Goal: Task Accomplishment & Management: Manage account settings

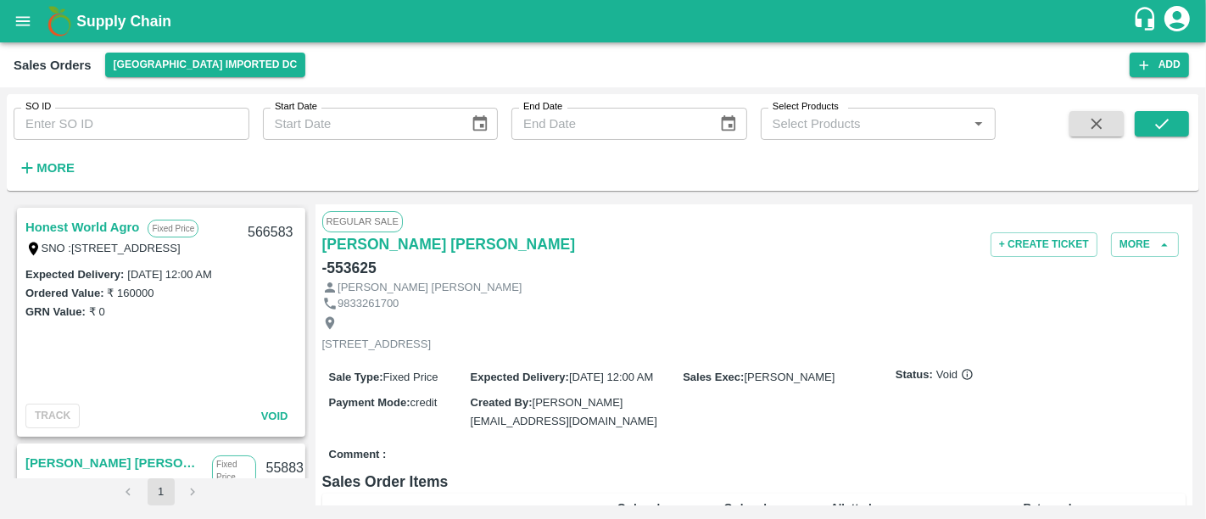
click at [110, 30] on h1 "Supply Chain" at bounding box center [604, 21] width 1056 height 24
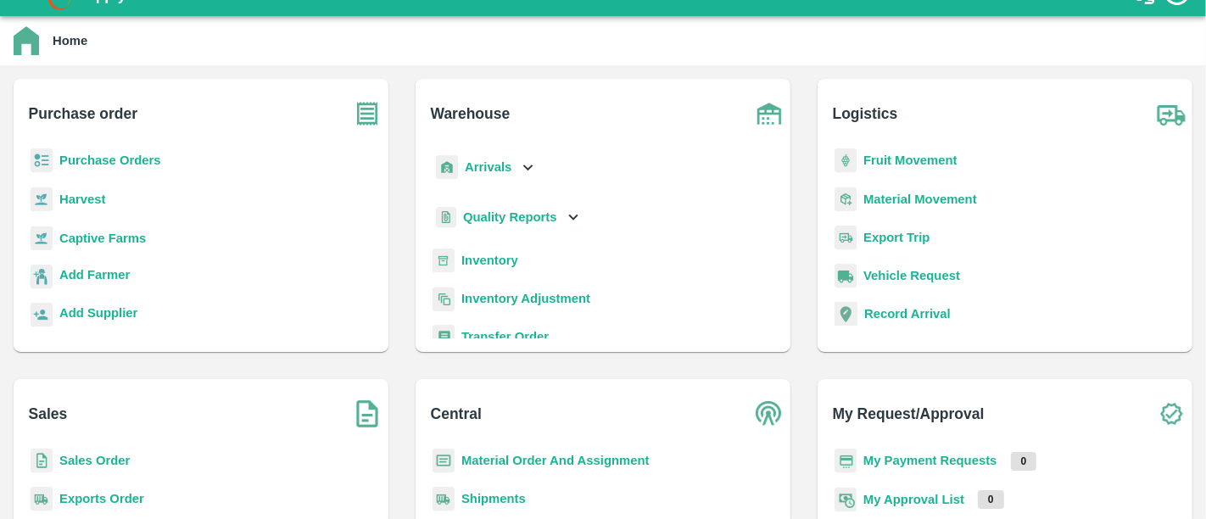
scroll to position [171, 0]
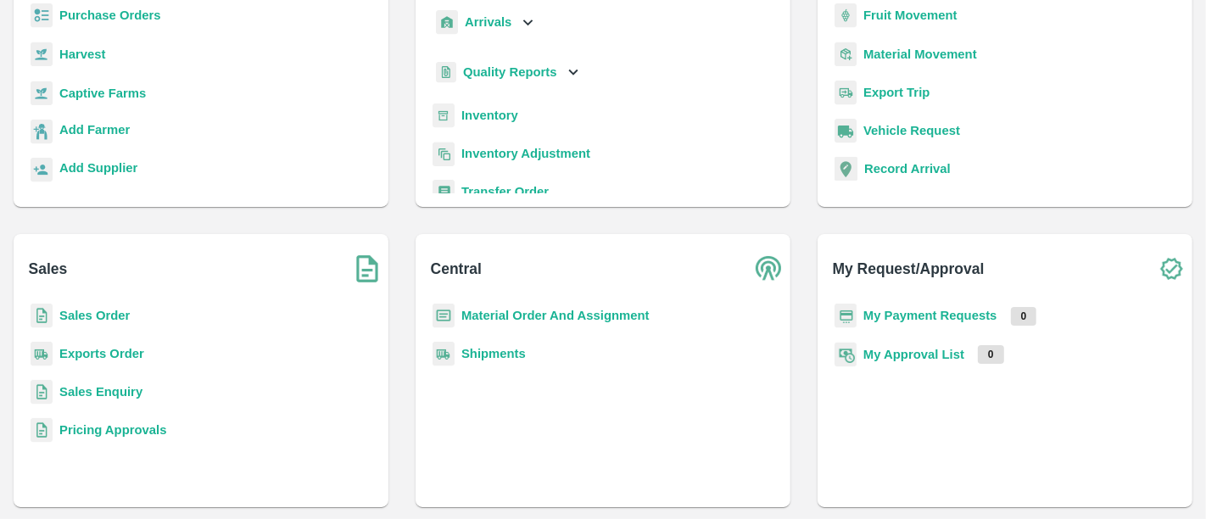
click at [566, 315] on b "Material Order And Assignment" at bounding box center [555, 316] width 188 height 14
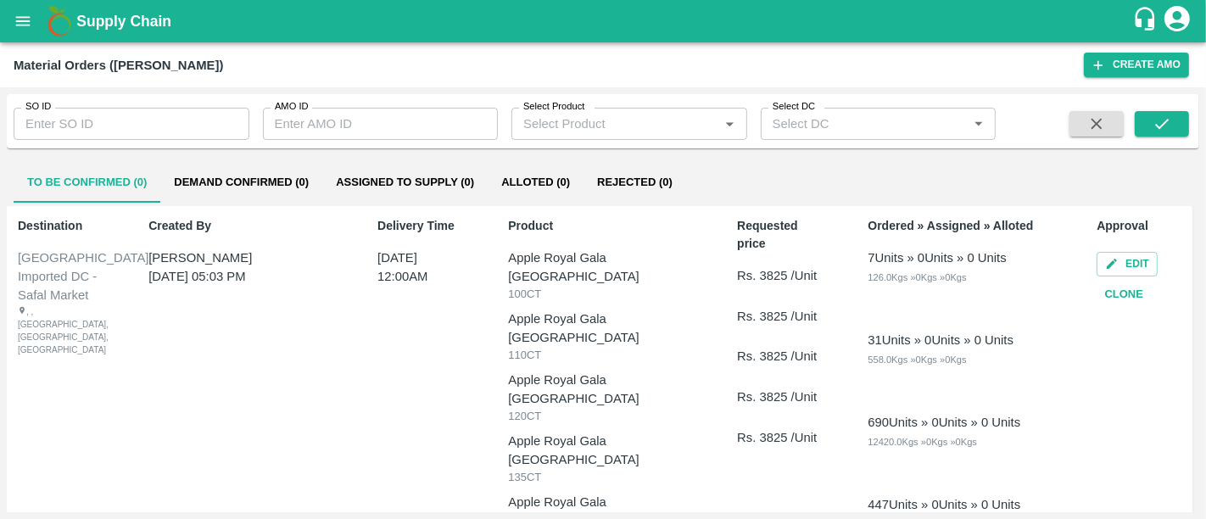
click at [123, 129] on input "SO ID" at bounding box center [132, 124] width 236 height 32
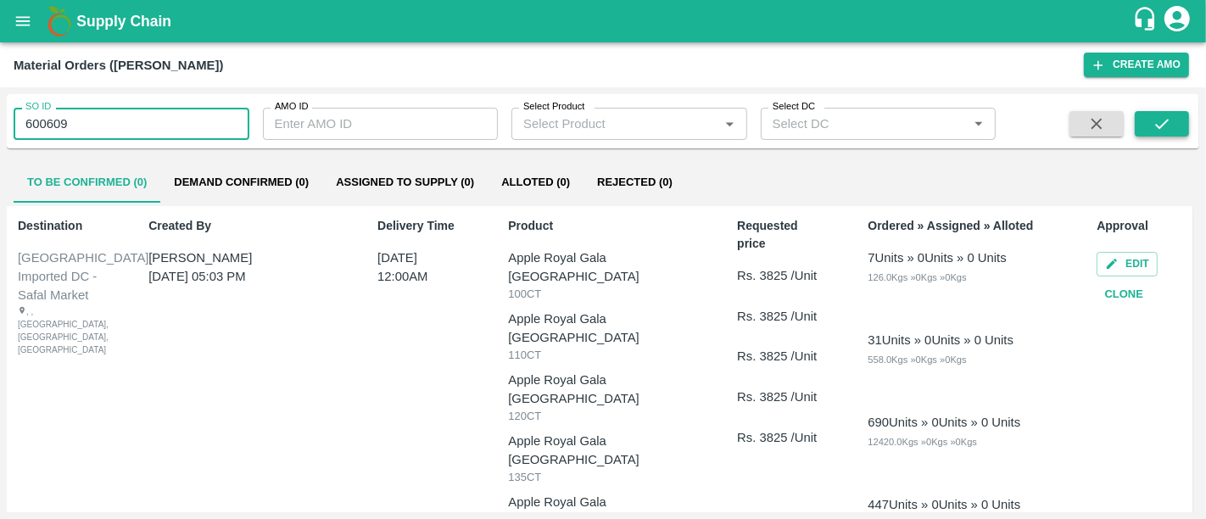
type input "600609"
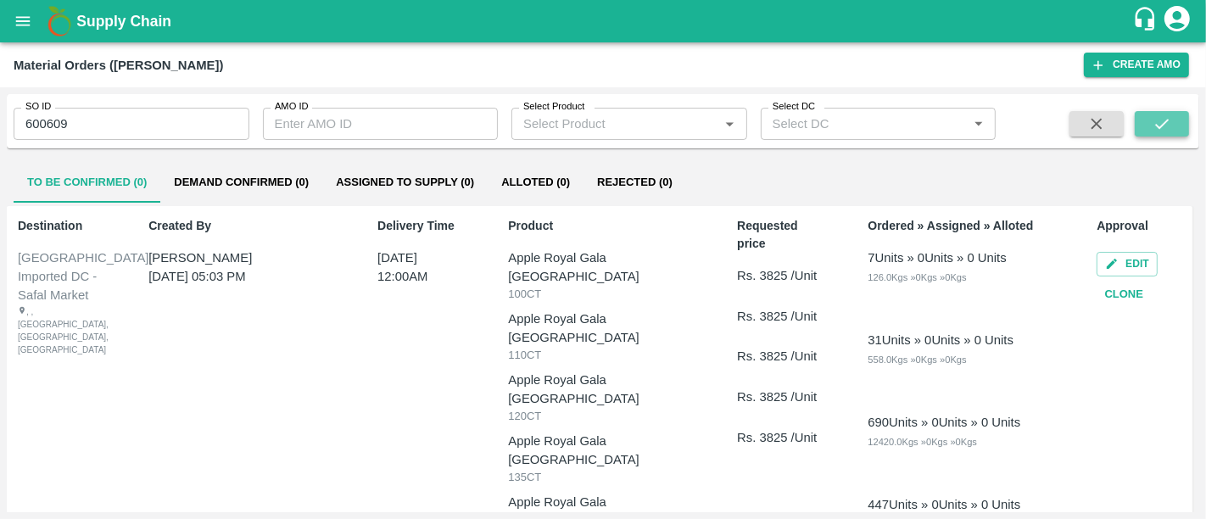
click at [1172, 131] on button "submit" at bounding box center [1162, 123] width 54 height 25
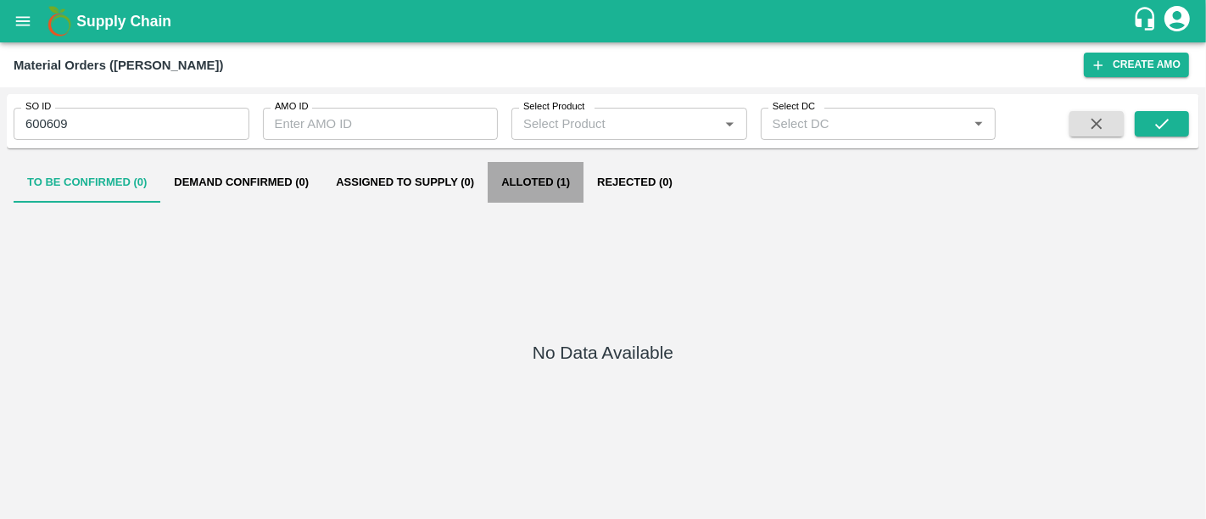
click at [560, 175] on button "Alloted (1)" at bounding box center [536, 182] width 96 height 41
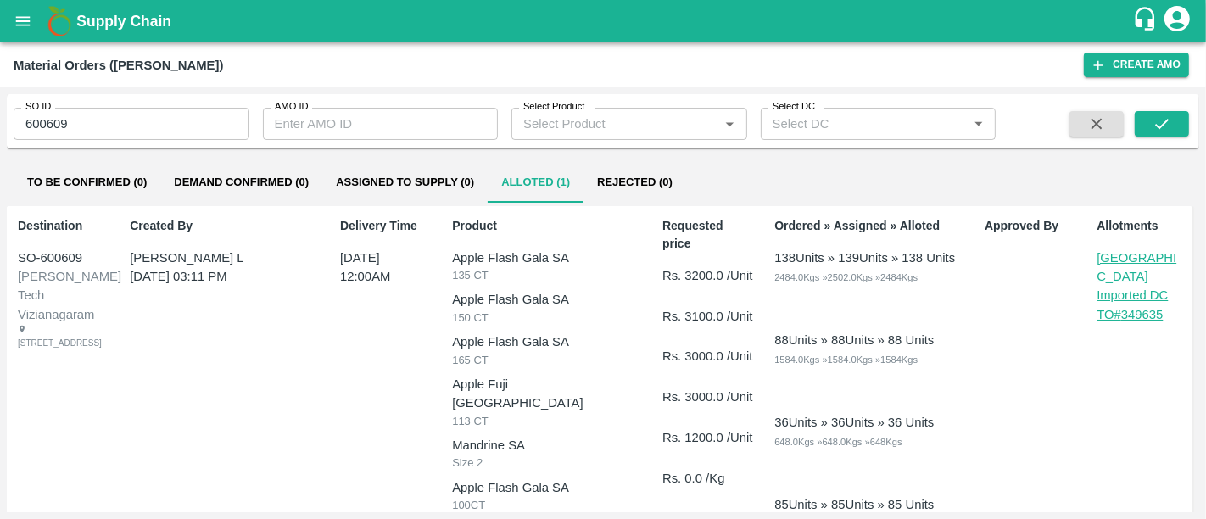
click at [1124, 305] on p "TO# 349635" at bounding box center [1143, 314] width 92 height 19
drag, startPoint x: 154, startPoint y: 4, endPoint x: 148, endPoint y: 20, distance: 16.7
click at [148, 20] on div "Supply Chain" at bounding box center [603, 21] width 1206 height 42
click at [148, 20] on b "Supply Chain" at bounding box center [123, 21] width 95 height 17
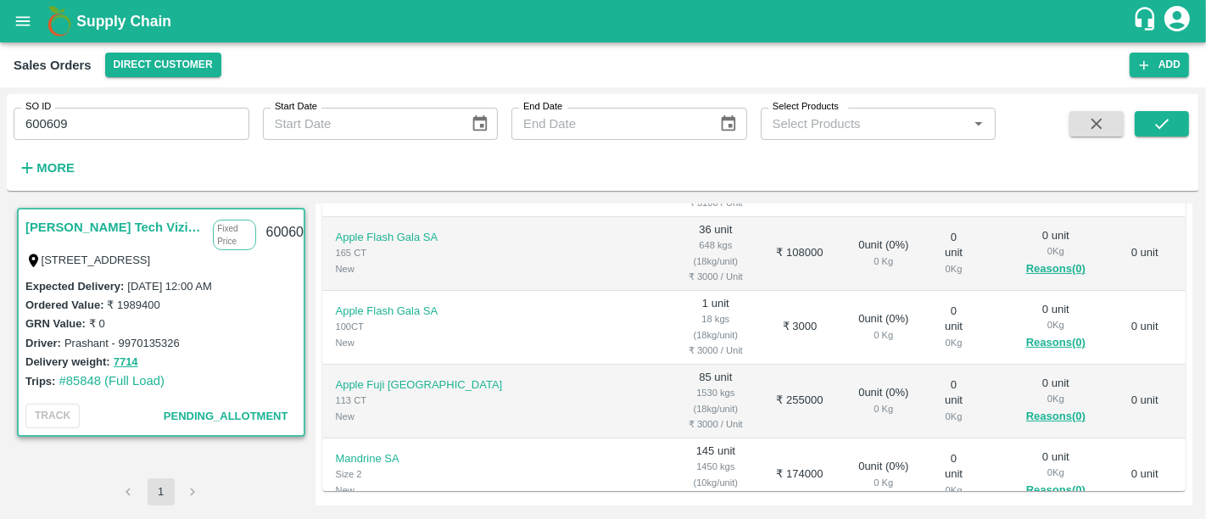
scroll to position [126, 0]
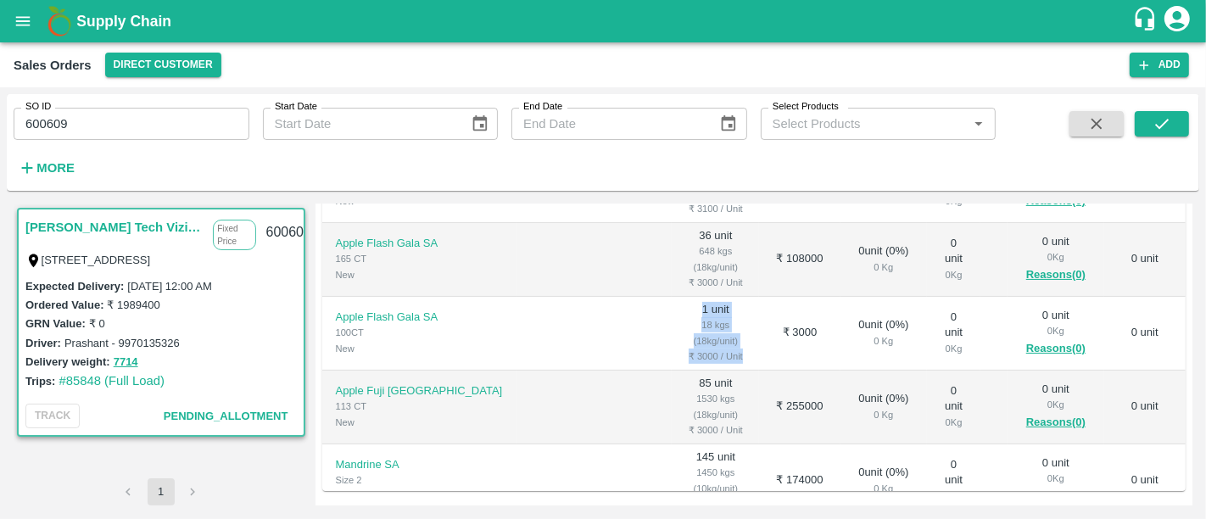
drag, startPoint x: 611, startPoint y: 323, endPoint x: 672, endPoint y: 353, distance: 67.1
click at [672, 353] on td "1 unit 18 kgs (18kg/unit) ₹ 3000 / Unit" at bounding box center [715, 334] width 87 height 74
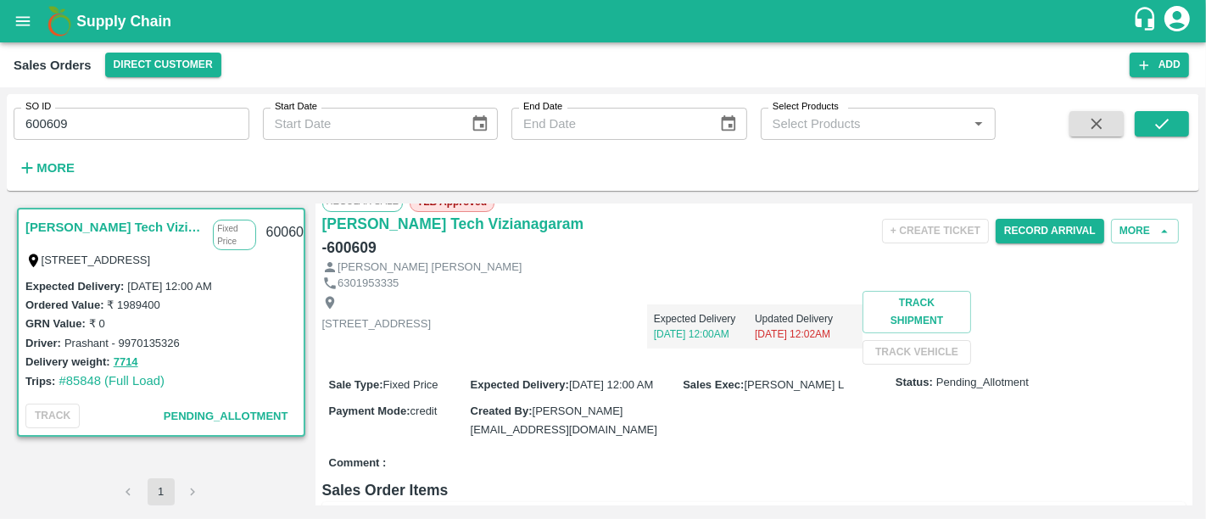
scroll to position [0, 0]
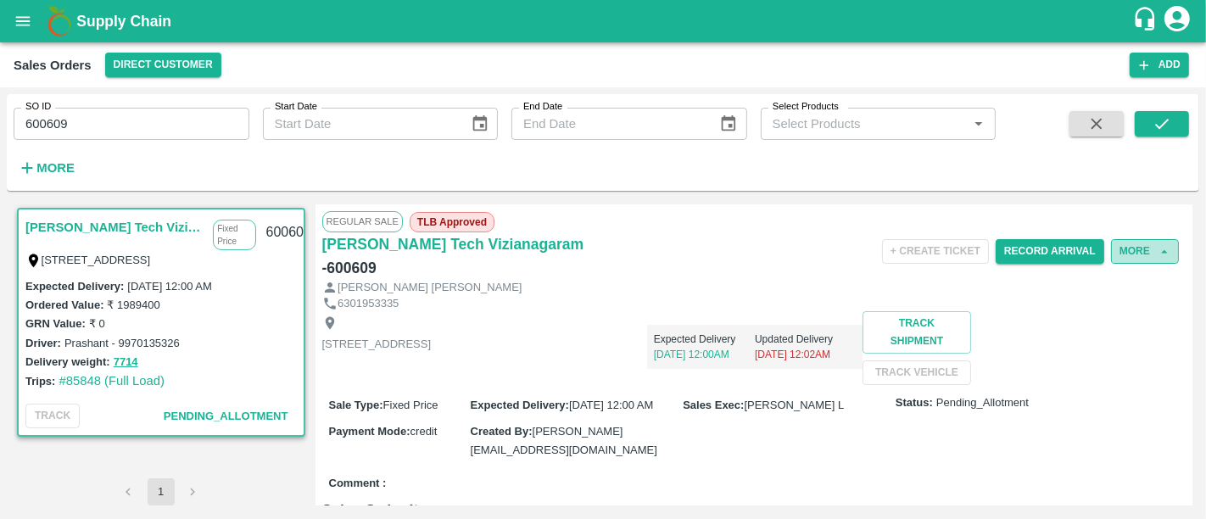
click at [1150, 254] on button "More" at bounding box center [1145, 251] width 68 height 25
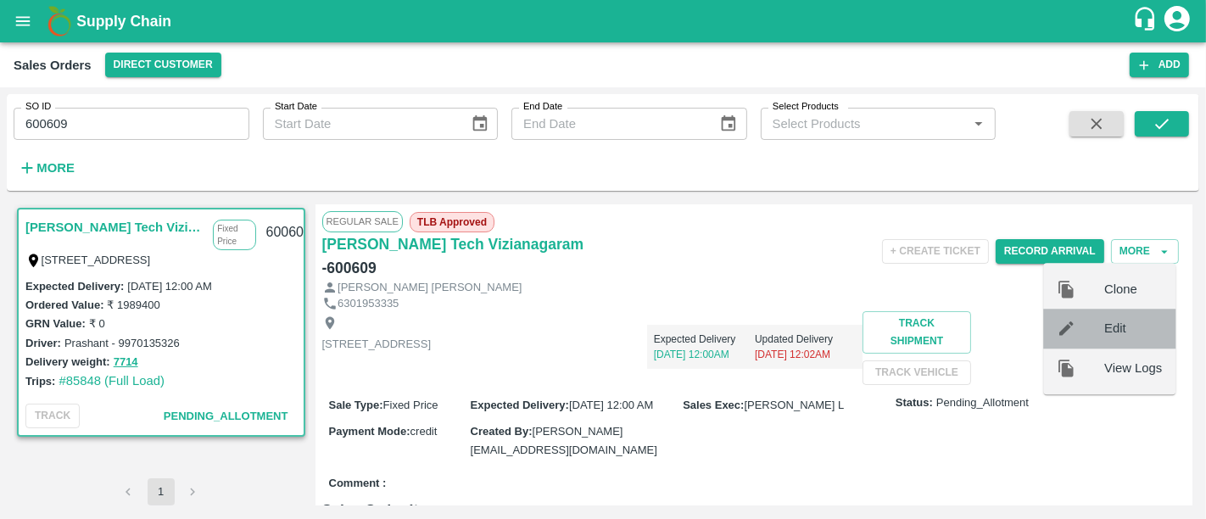
click at [1080, 332] on div at bounding box center [1080, 329] width 47 height 19
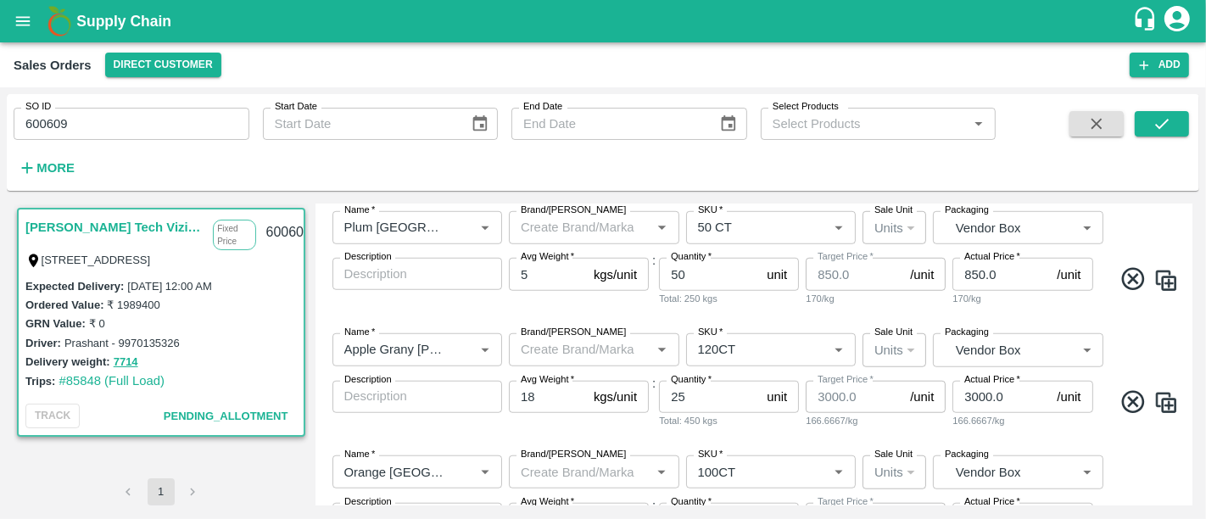
scroll to position [1293, 0]
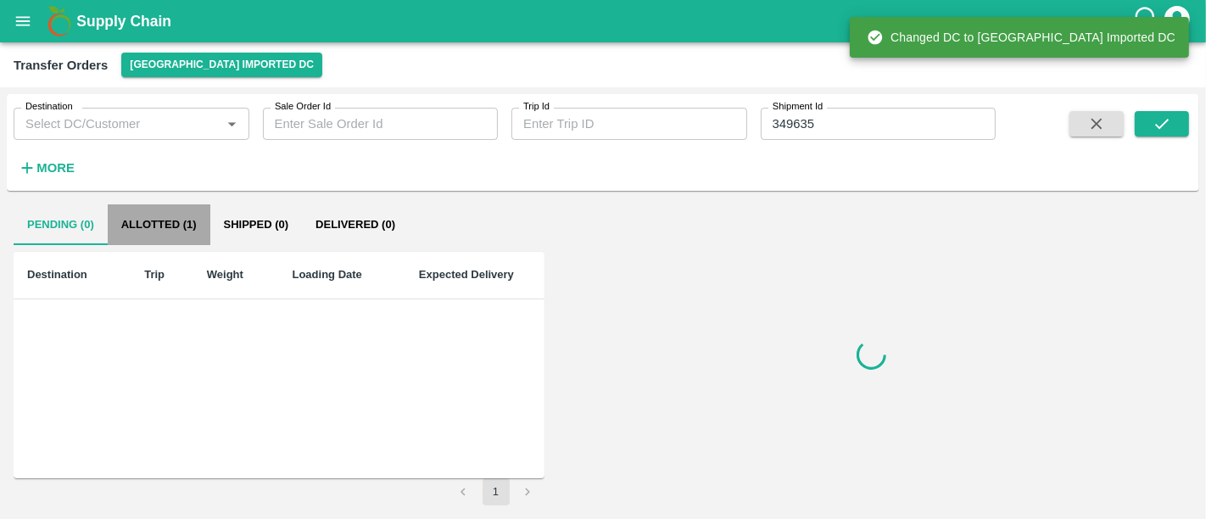
click at [149, 215] on button "Allotted (1)" at bounding box center [159, 224] width 103 height 41
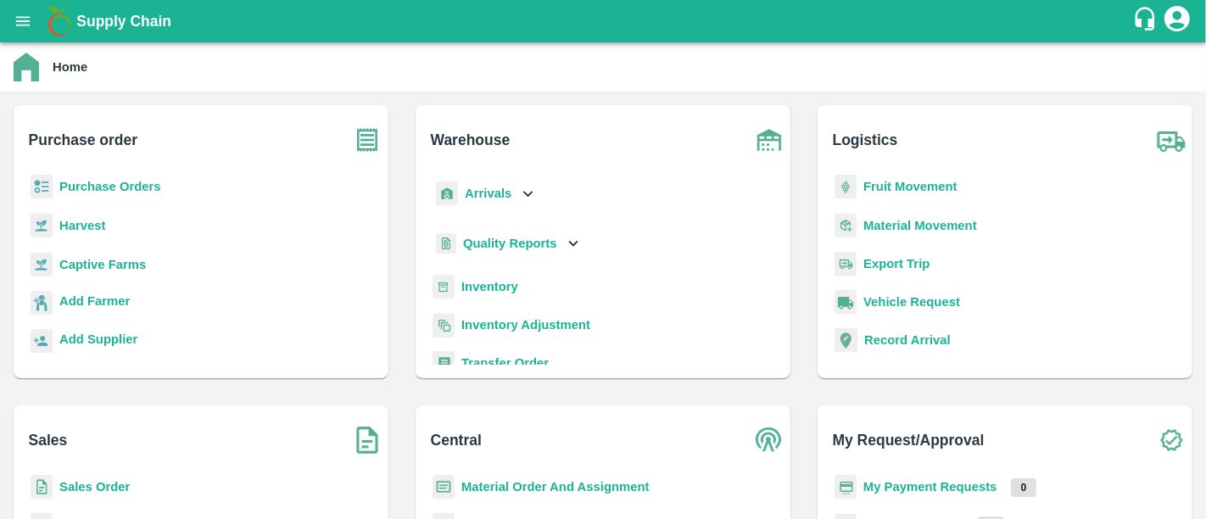
click at [112, 185] on b "Purchase Orders" at bounding box center [110, 187] width 102 height 14
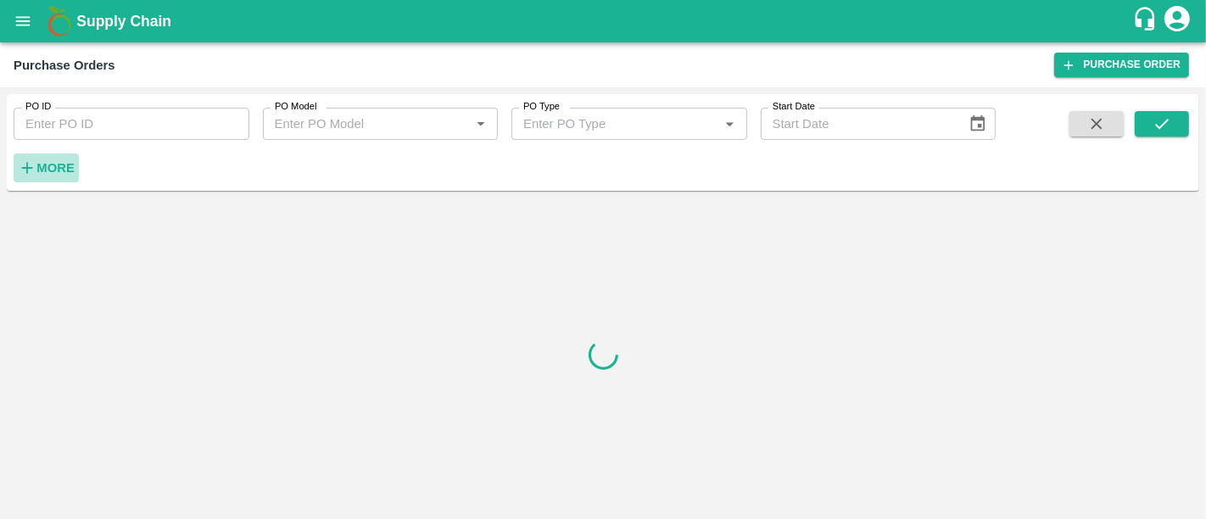
click at [72, 166] on strong "More" at bounding box center [55, 168] width 38 height 14
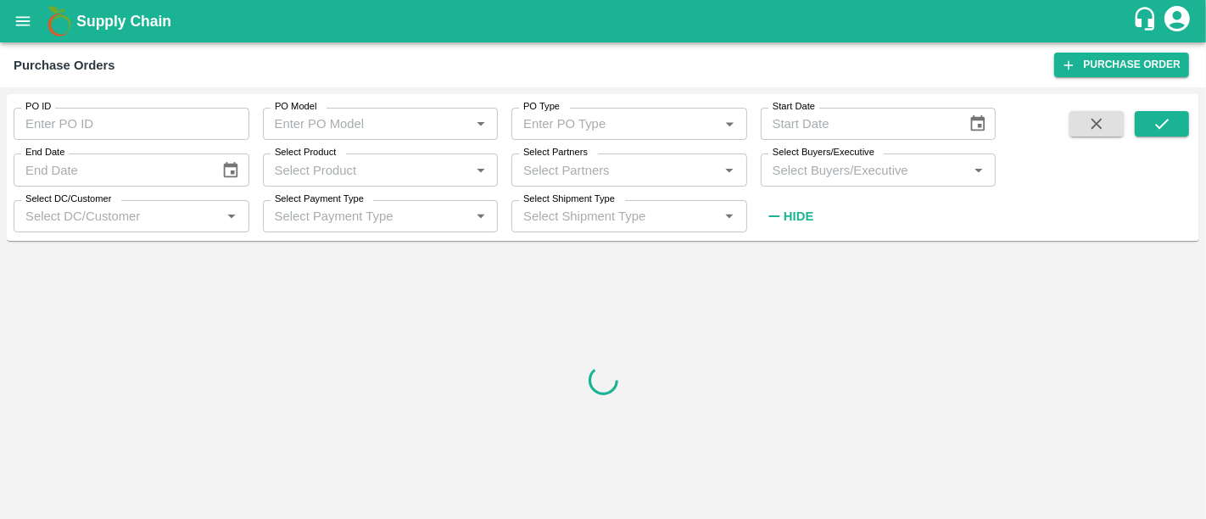
click at [606, 165] on input "Select Partners" at bounding box center [615, 170] width 198 height 22
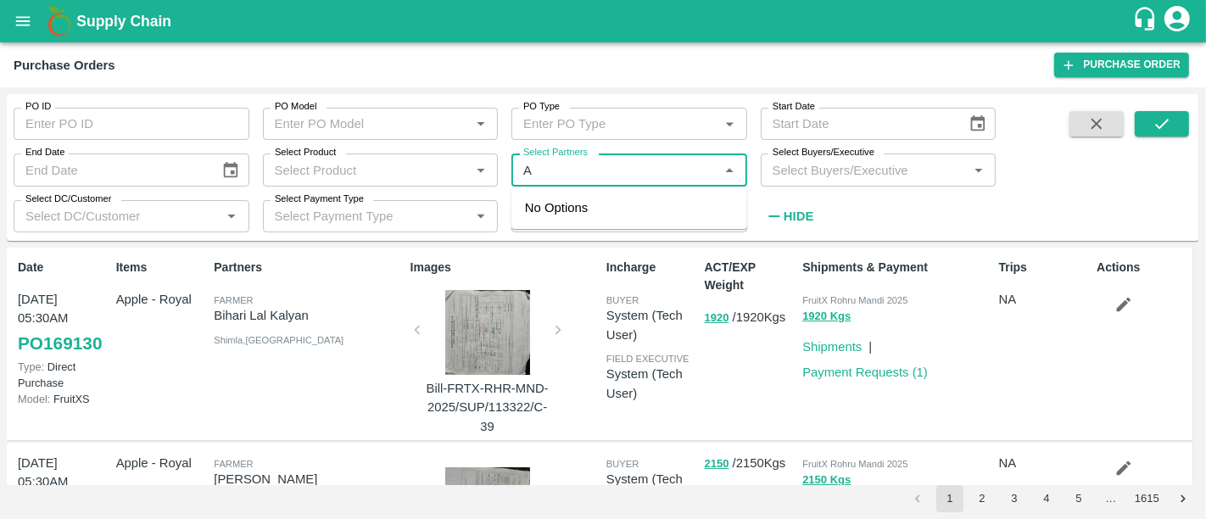
type input "A"
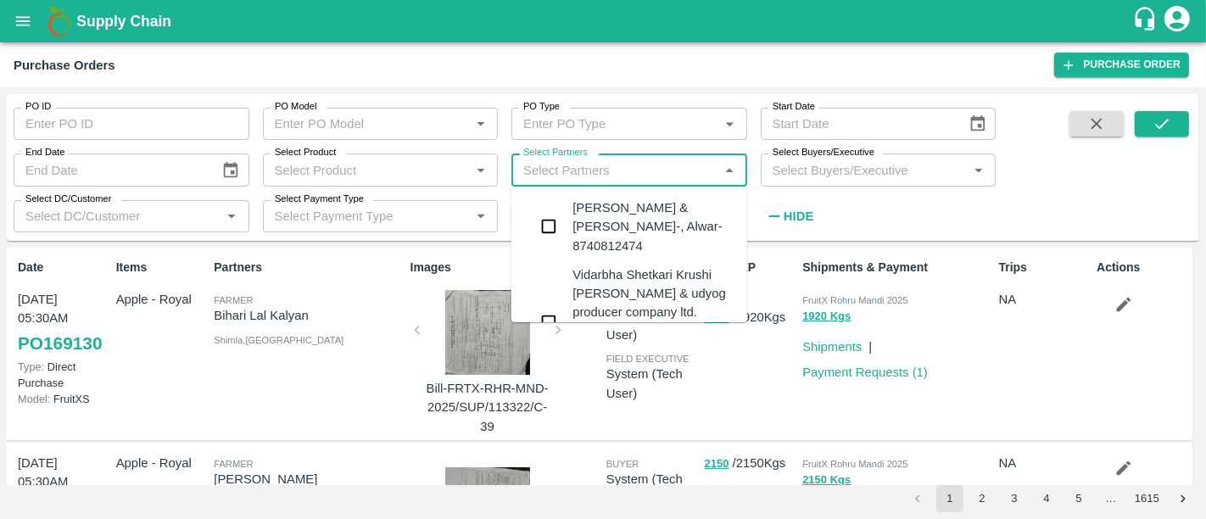
scroll to position [145, 0]
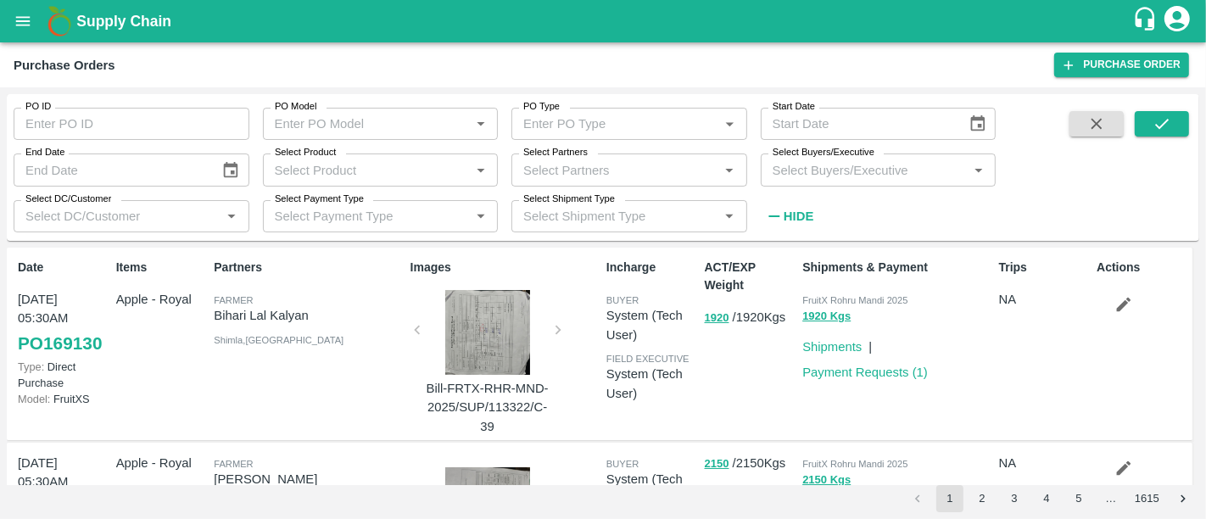
click at [870, 214] on div "PO ID PO ID PO Model PO Model   * PO Type PO Type   * Start Date Start Date End…" at bounding box center [498, 163] width 996 height 138
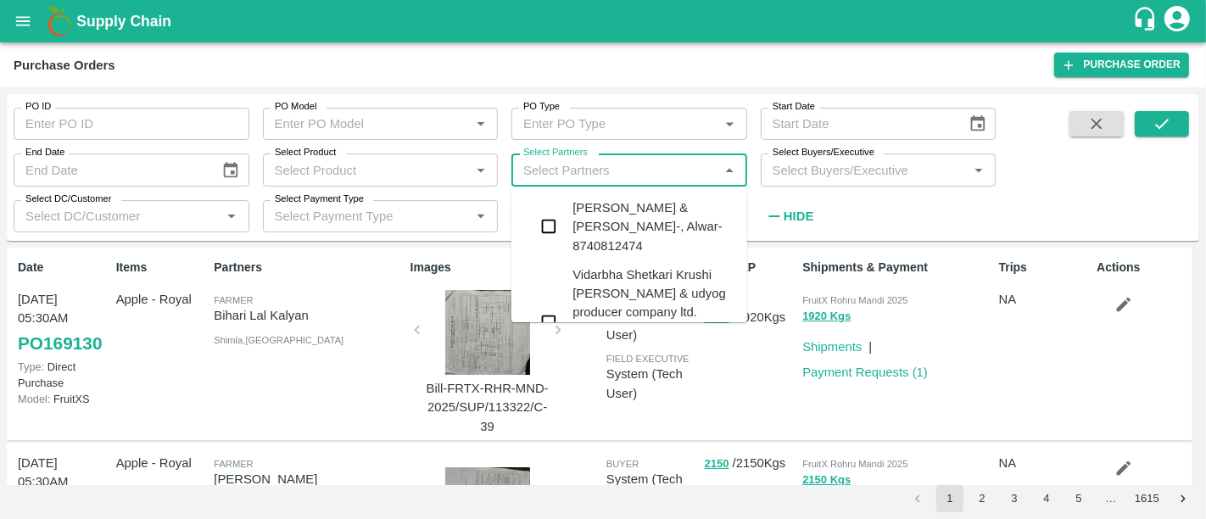
click at [696, 168] on input "Select Partners" at bounding box center [615, 170] width 198 height 22
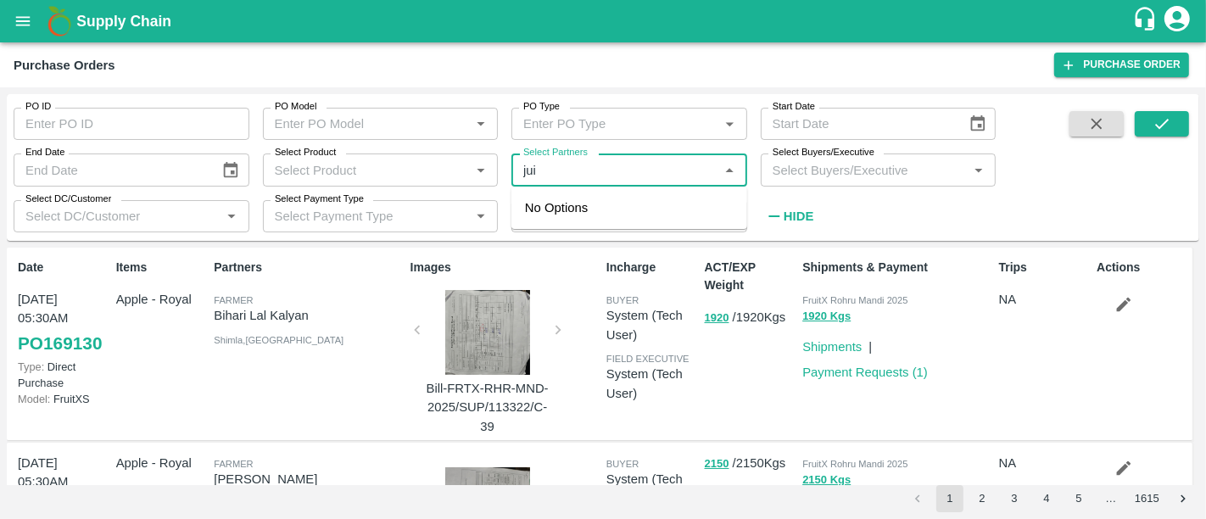
type input "juic"
click at [671, 212] on div "JUICY FRUIT TRADERS-, -8692000045" at bounding box center [652, 217] width 161 height 38
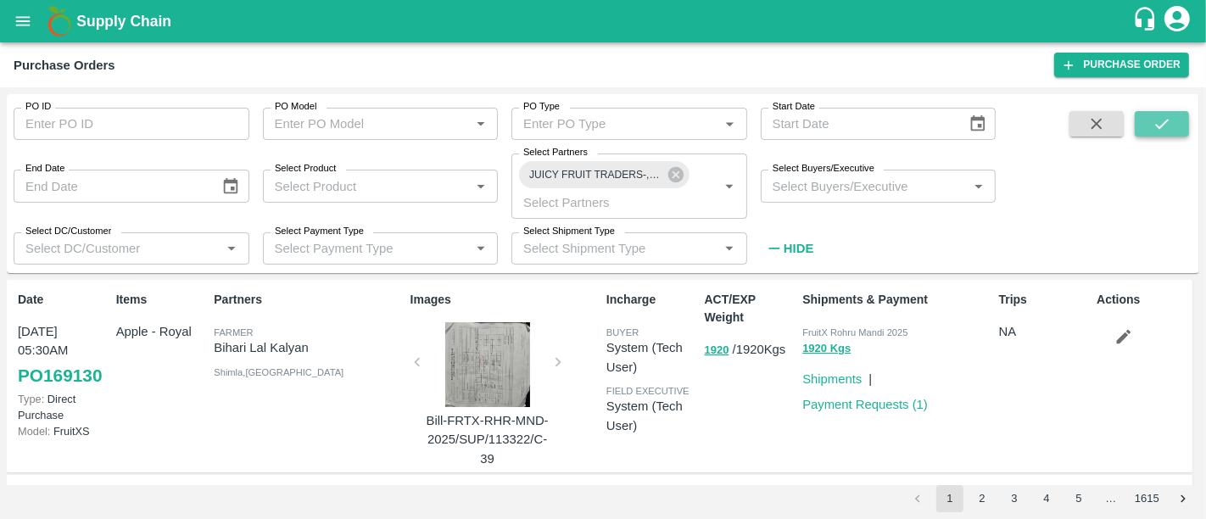
click at [1179, 117] on button "submit" at bounding box center [1162, 123] width 54 height 25
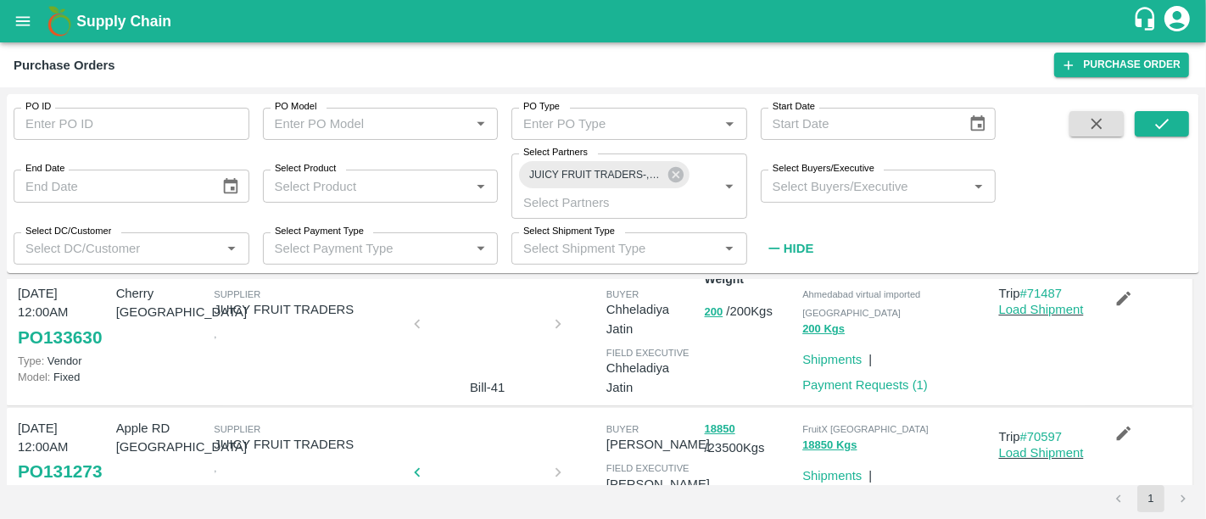
scroll to position [0, 0]
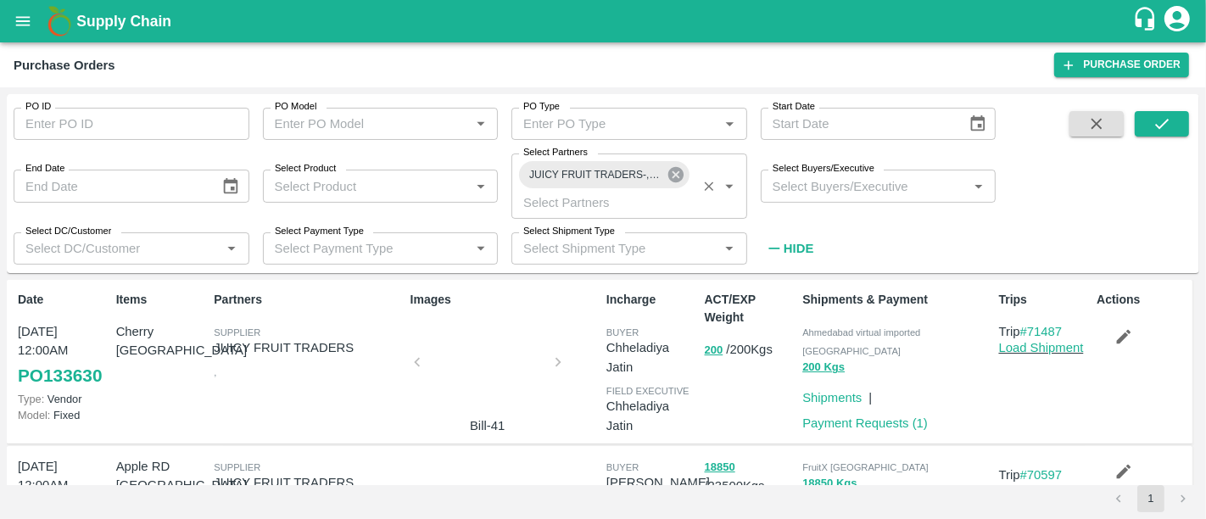
click at [676, 165] on icon at bounding box center [676, 174] width 19 height 19
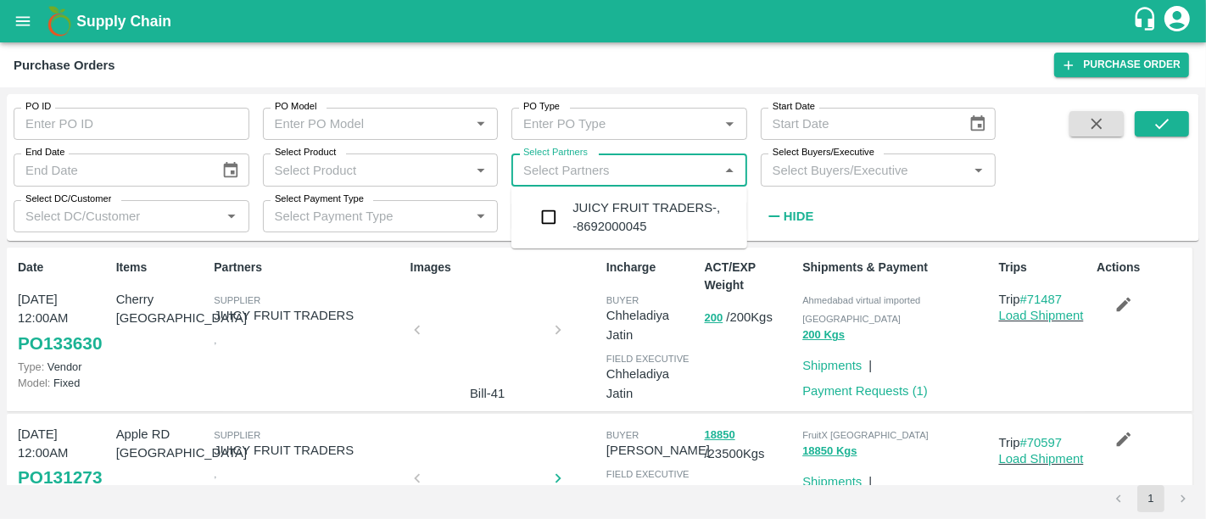
click at [676, 165] on input "Select Partners" at bounding box center [615, 170] width 198 height 22
click at [600, 78] on div "Purchase Orders Purchase Order" at bounding box center [603, 64] width 1206 height 45
click at [659, 170] on input "Select Partners" at bounding box center [615, 170] width 198 height 22
type input "swastik"
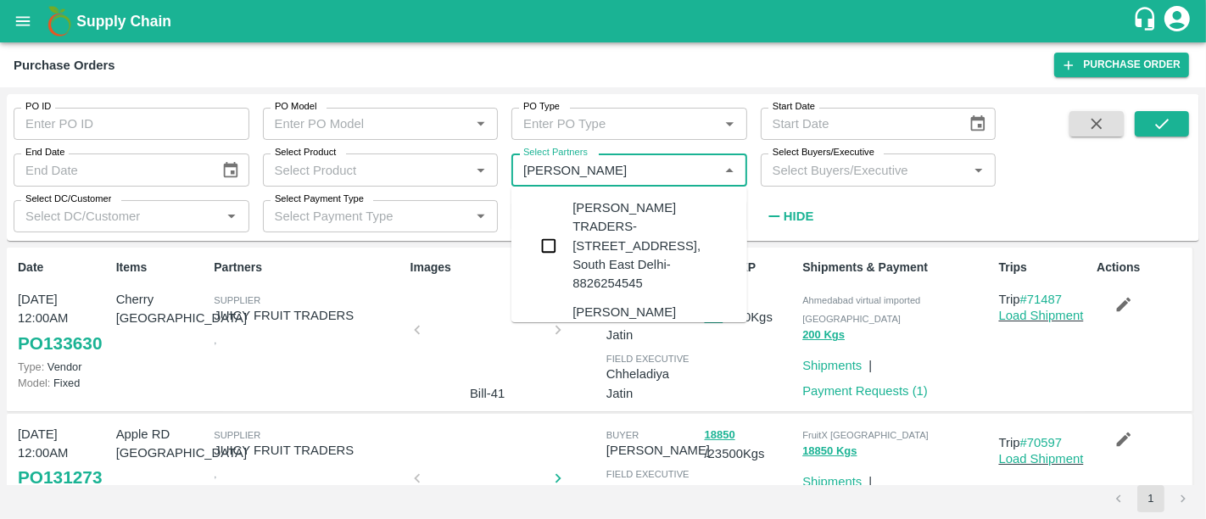
click at [656, 278] on div "SWASTIK TRADERS-A-10, SECTOR-65, NOIDA, Gautam Buddha Nagar, Uttar Pradesh, 201…" at bounding box center [652, 245] width 161 height 94
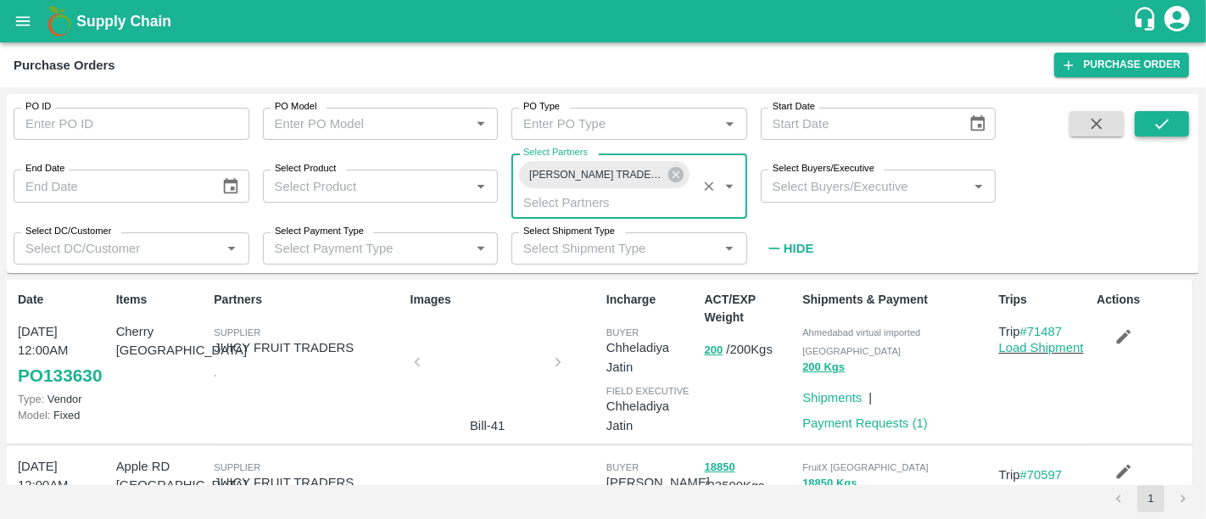
click at [1175, 127] on button "submit" at bounding box center [1162, 123] width 54 height 25
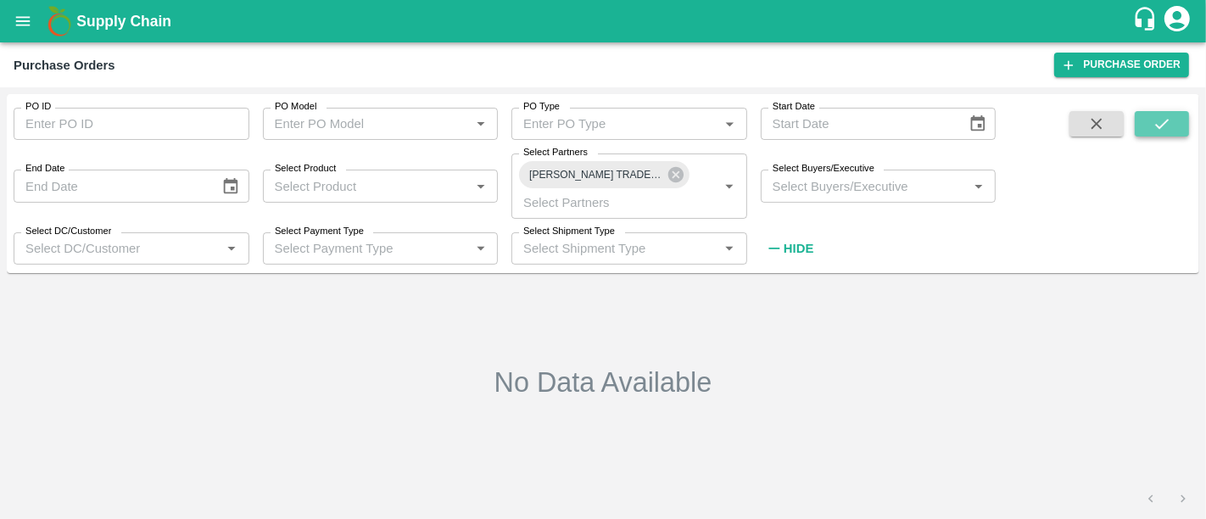
click at [1175, 127] on button "submit" at bounding box center [1162, 123] width 54 height 25
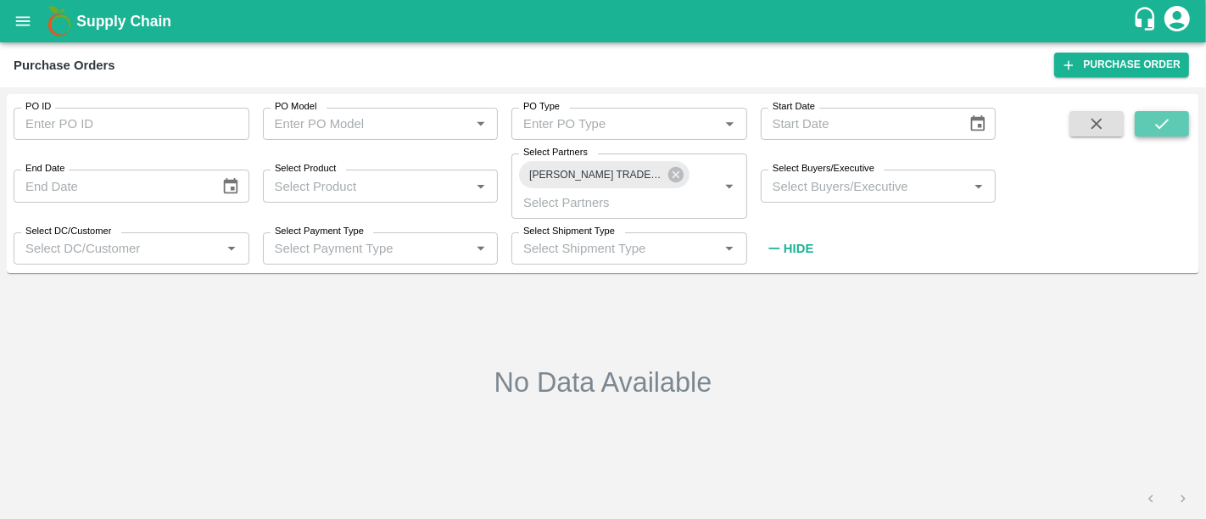
click at [1175, 127] on button "submit" at bounding box center [1162, 123] width 54 height 25
click at [678, 176] on icon at bounding box center [675, 174] width 15 height 15
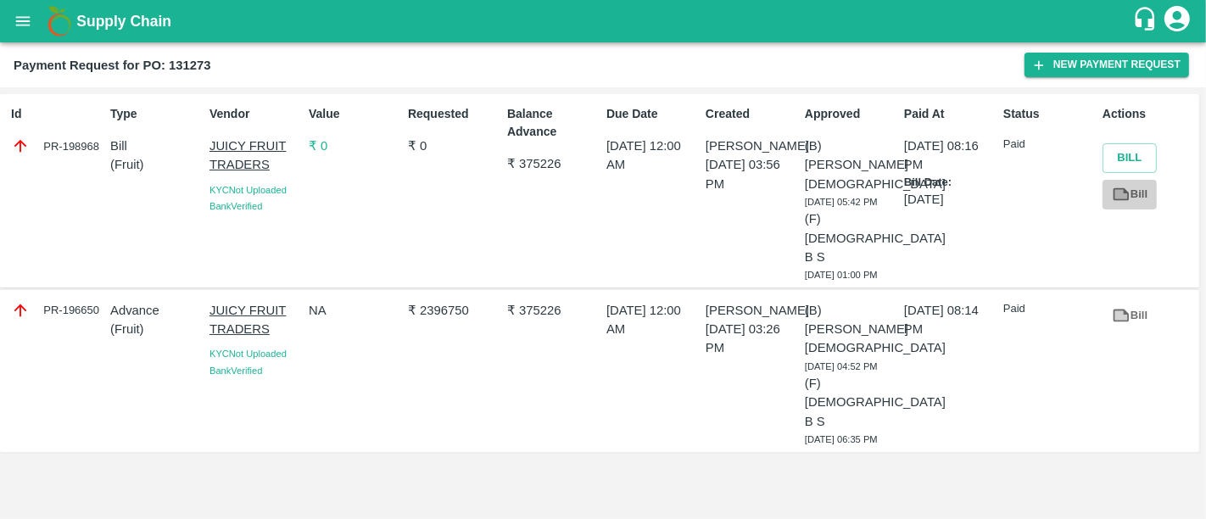
click at [1131, 190] on link "Bill" at bounding box center [1130, 195] width 54 height 30
drag, startPoint x: 516, startPoint y: 163, endPoint x: 592, endPoint y: 169, distance: 76.6
click at [592, 169] on p "₹ 375226" at bounding box center [553, 163] width 92 height 19
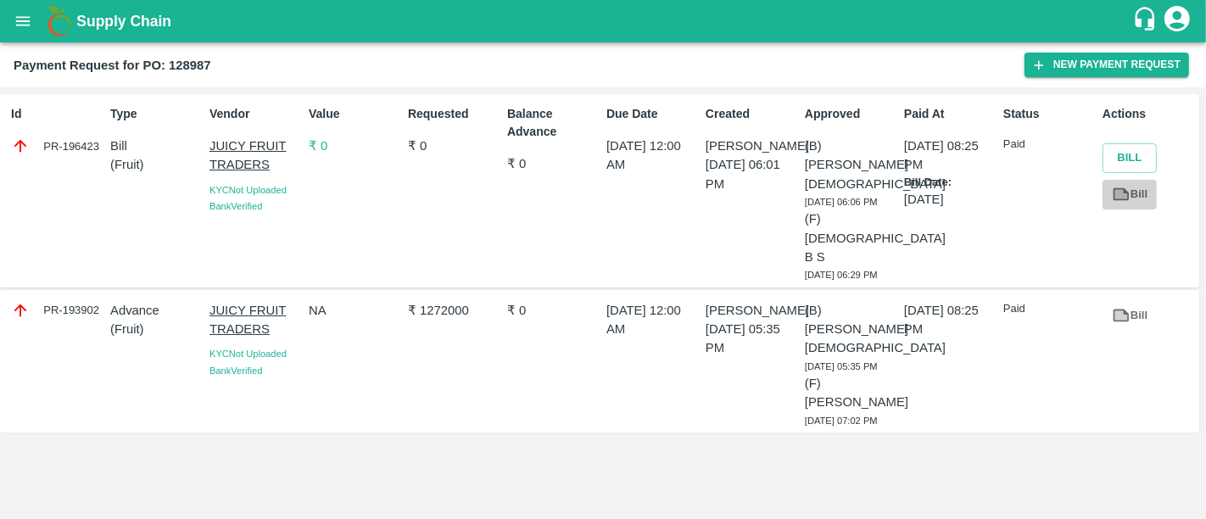
click at [1118, 193] on icon at bounding box center [1120, 193] width 13 height 9
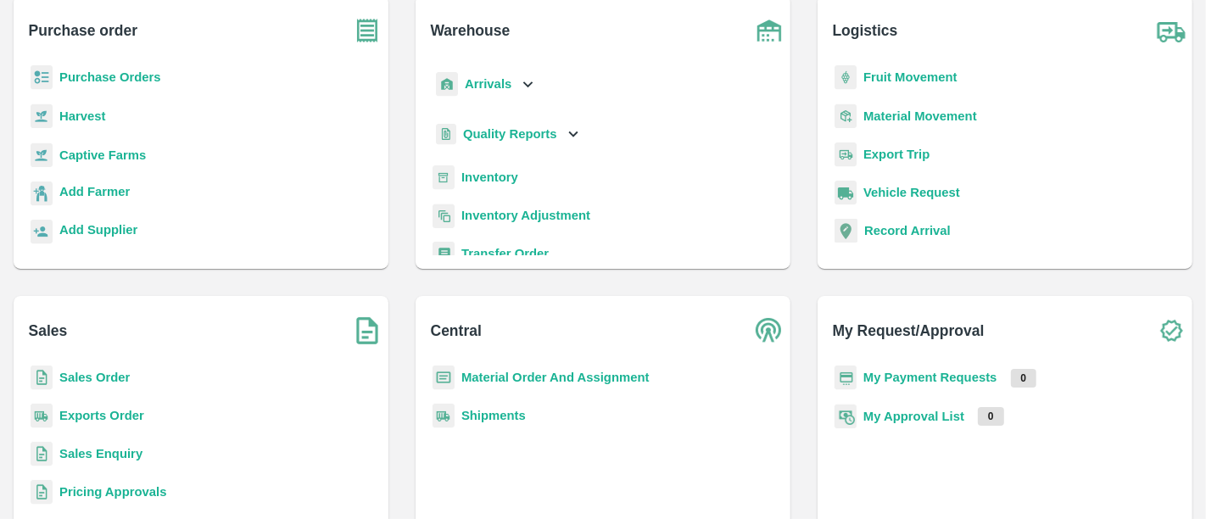
scroll to position [109, 0]
click at [930, 374] on b "My Payment Requests" at bounding box center [930, 378] width 134 height 14
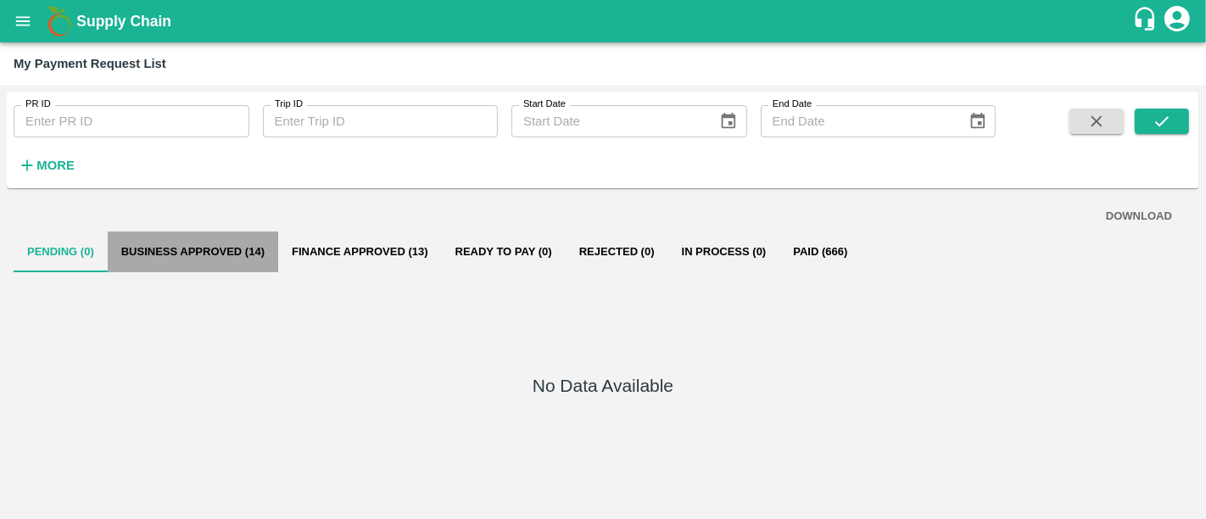
click at [202, 262] on button "Business Approved (14)" at bounding box center [193, 252] width 170 height 41
